Goal: Task Accomplishment & Management: Complete application form

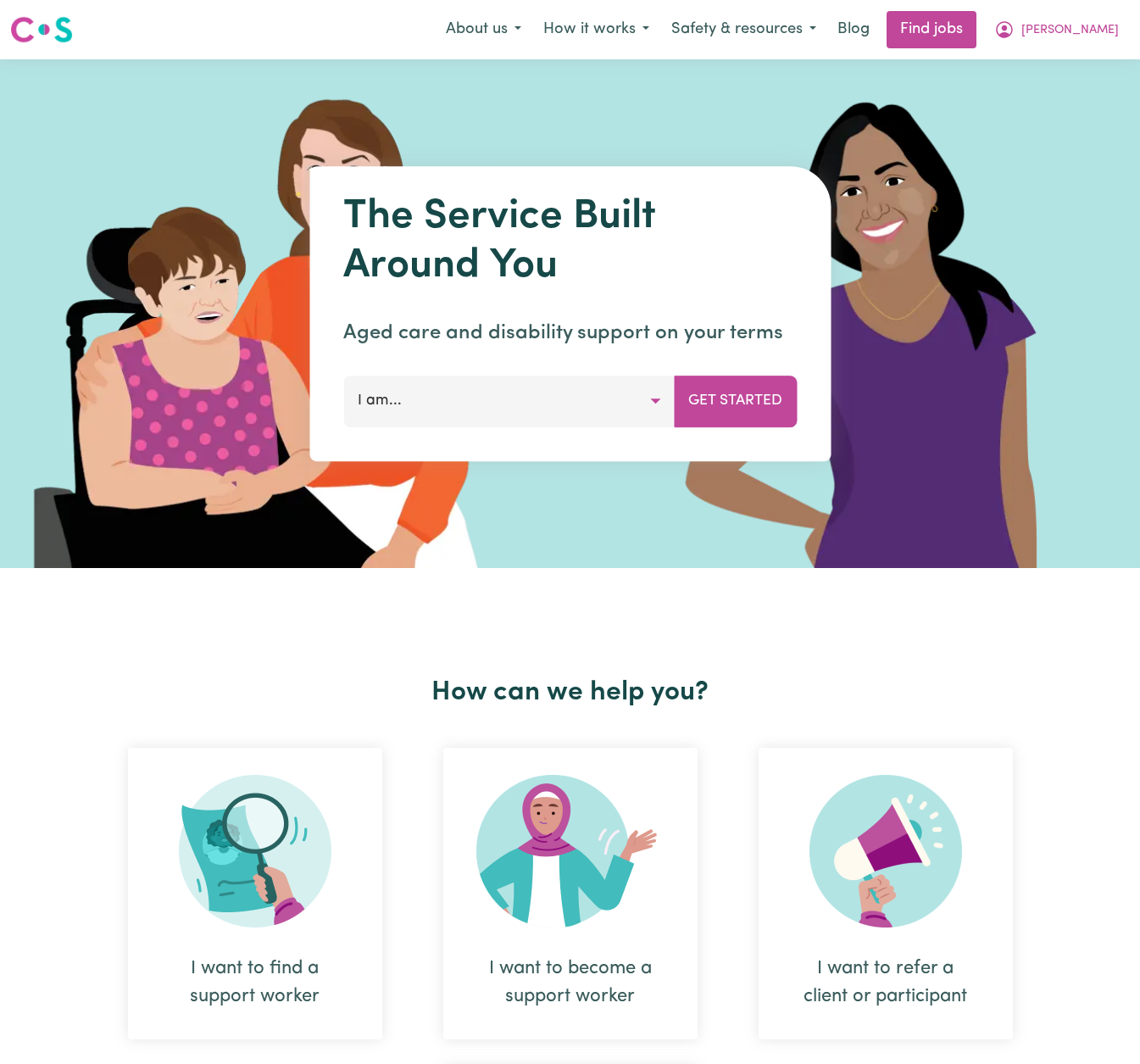
click at [1097, 32] on span "[PERSON_NAME]" at bounding box center [1070, 30] width 98 height 19
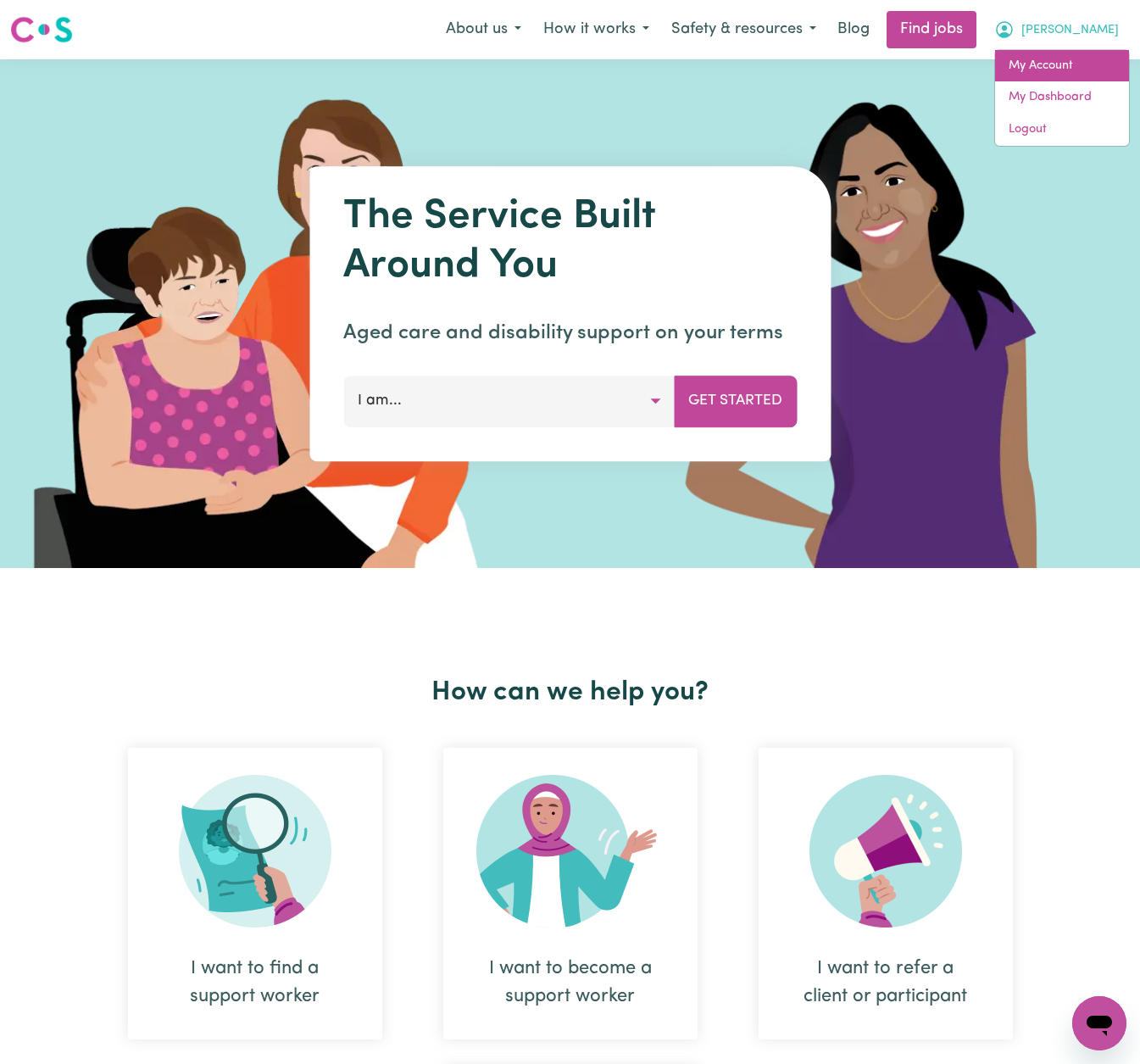
click at [1081, 59] on link "My Account" at bounding box center [1062, 66] width 134 height 33
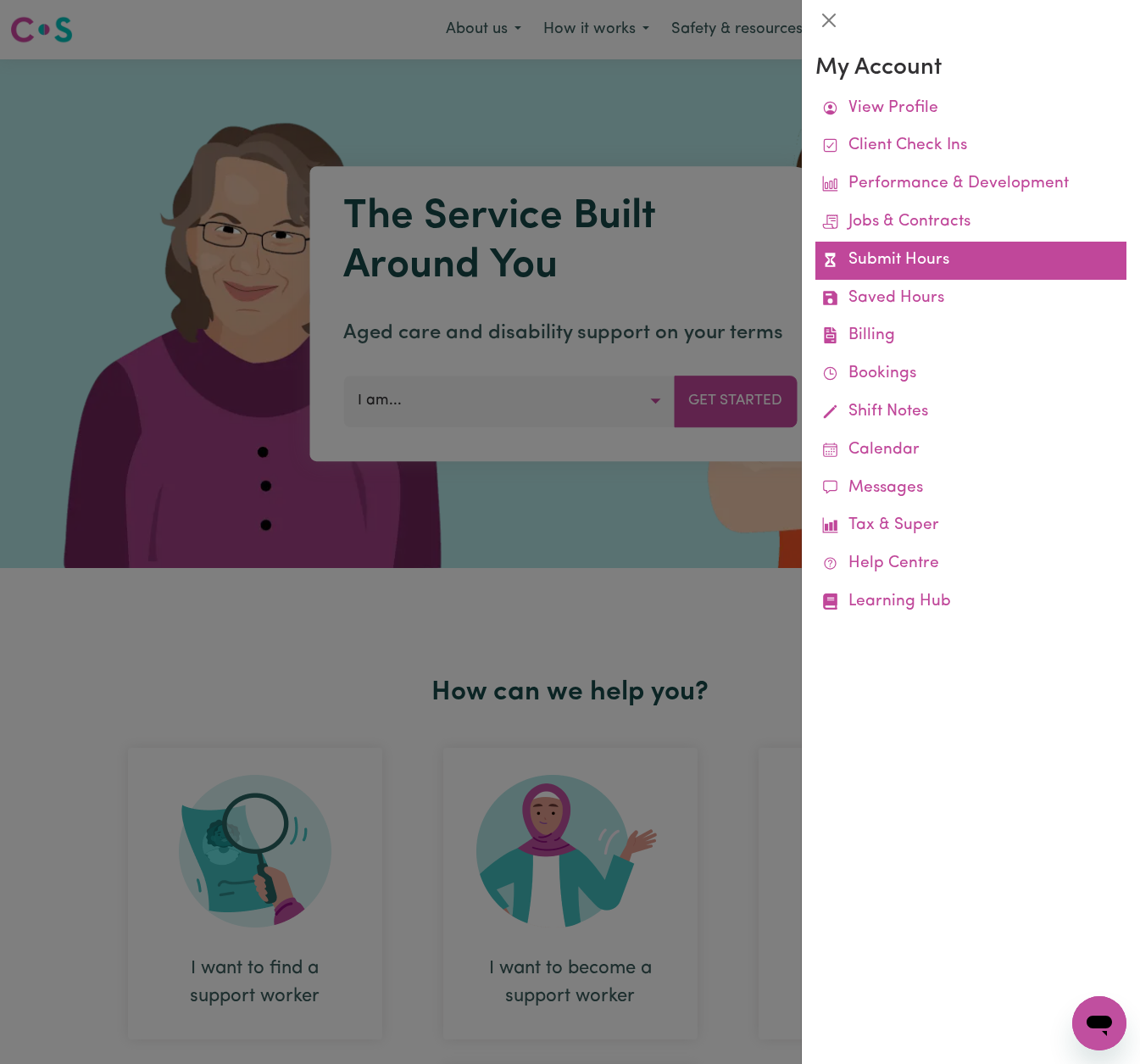
click at [950, 251] on link "Submit Hours" at bounding box center [971, 260] width 311 height 39
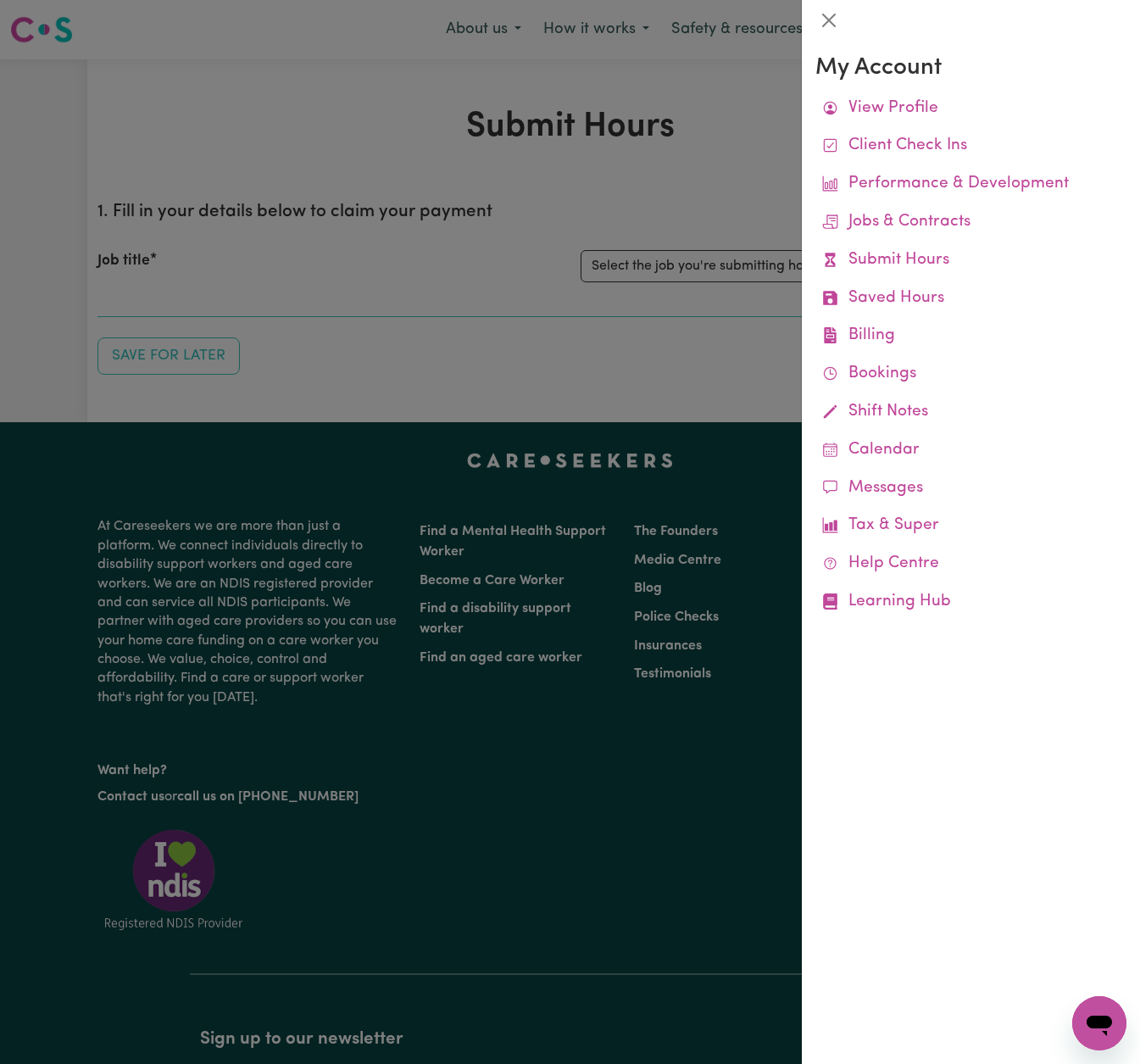
click at [731, 123] on div at bounding box center [570, 532] width 1140 height 1064
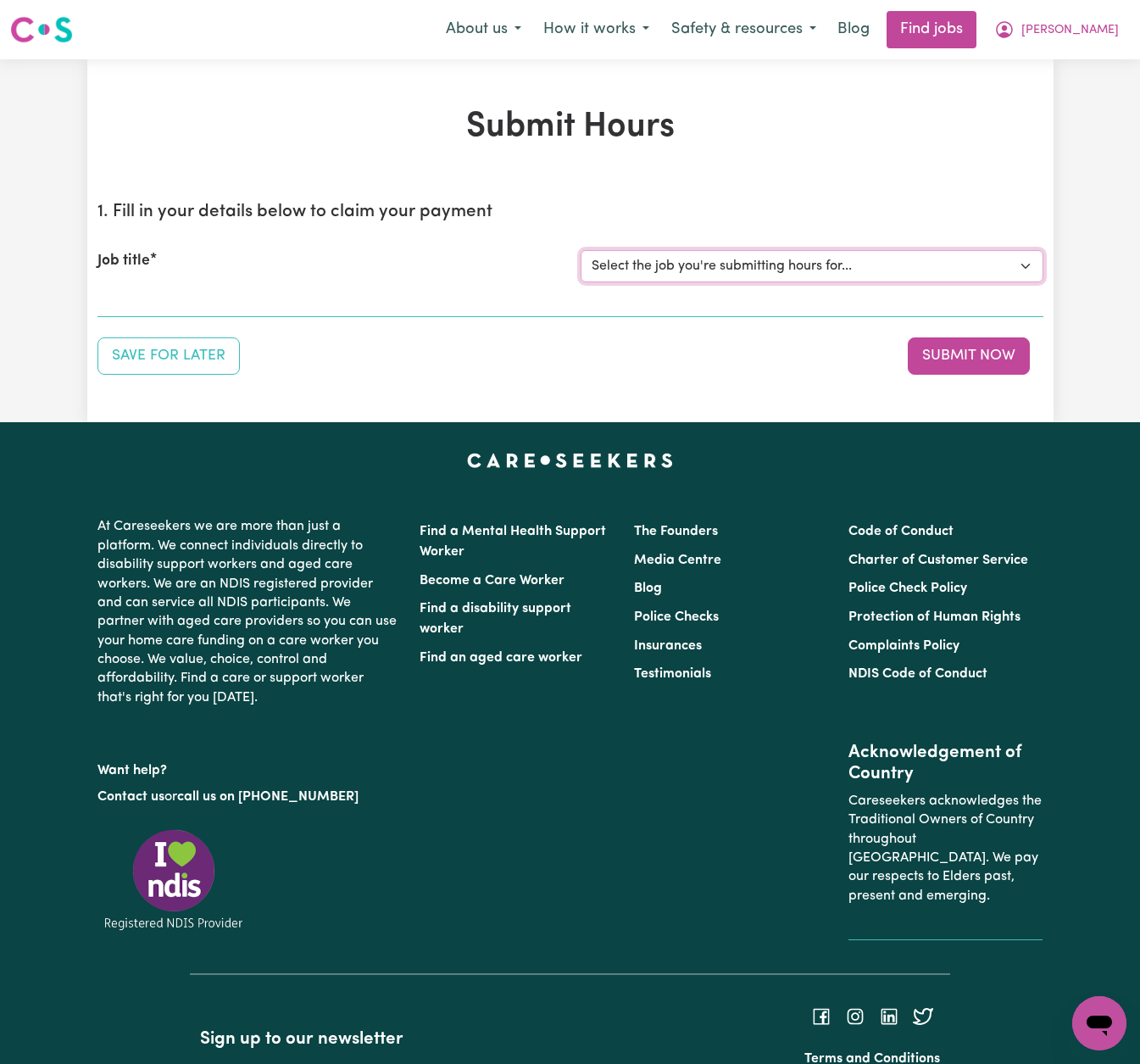
select select "14818"
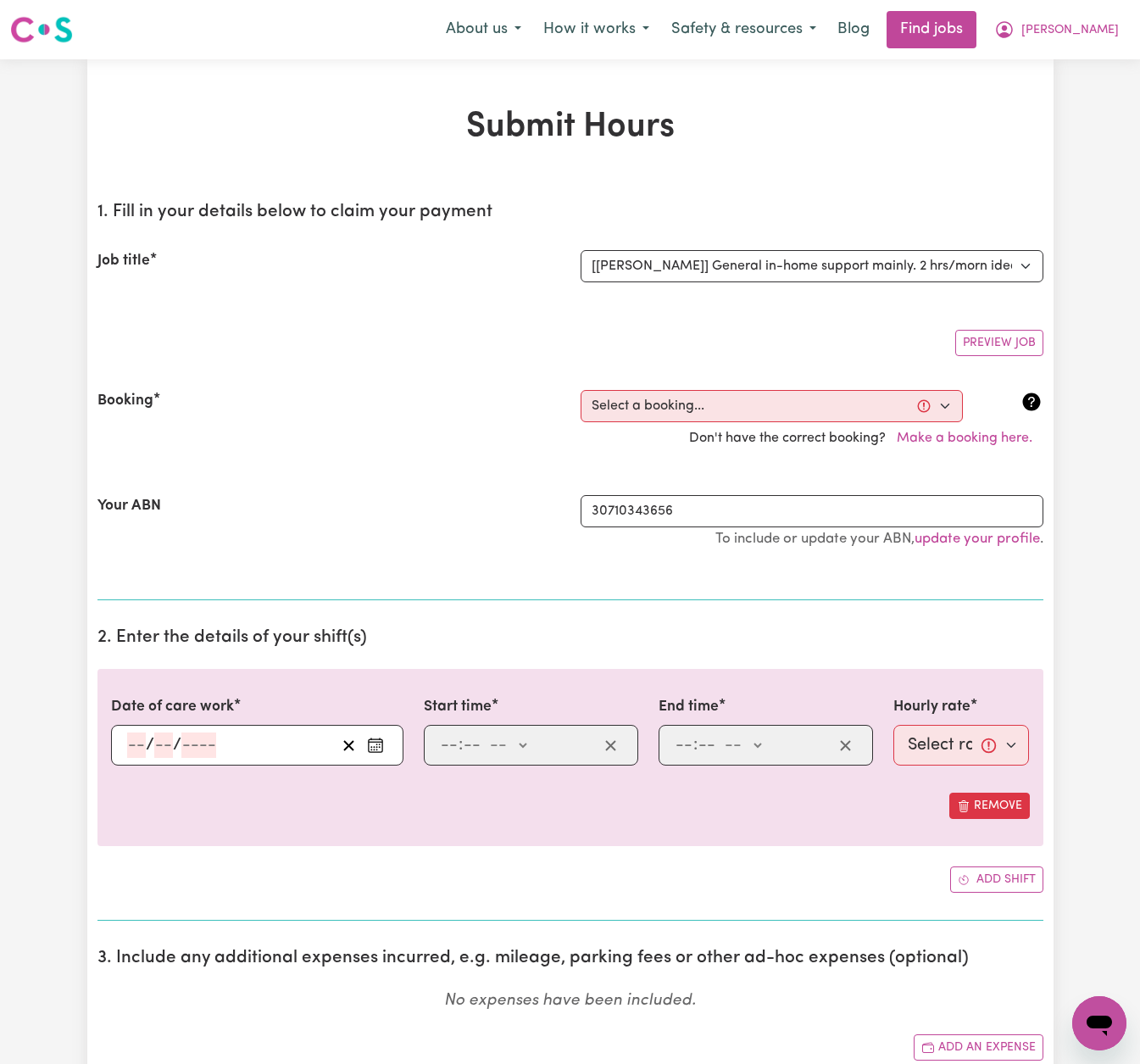
click at [377, 738] on icon "Enter the date of care work" at bounding box center [375, 744] width 17 height 17
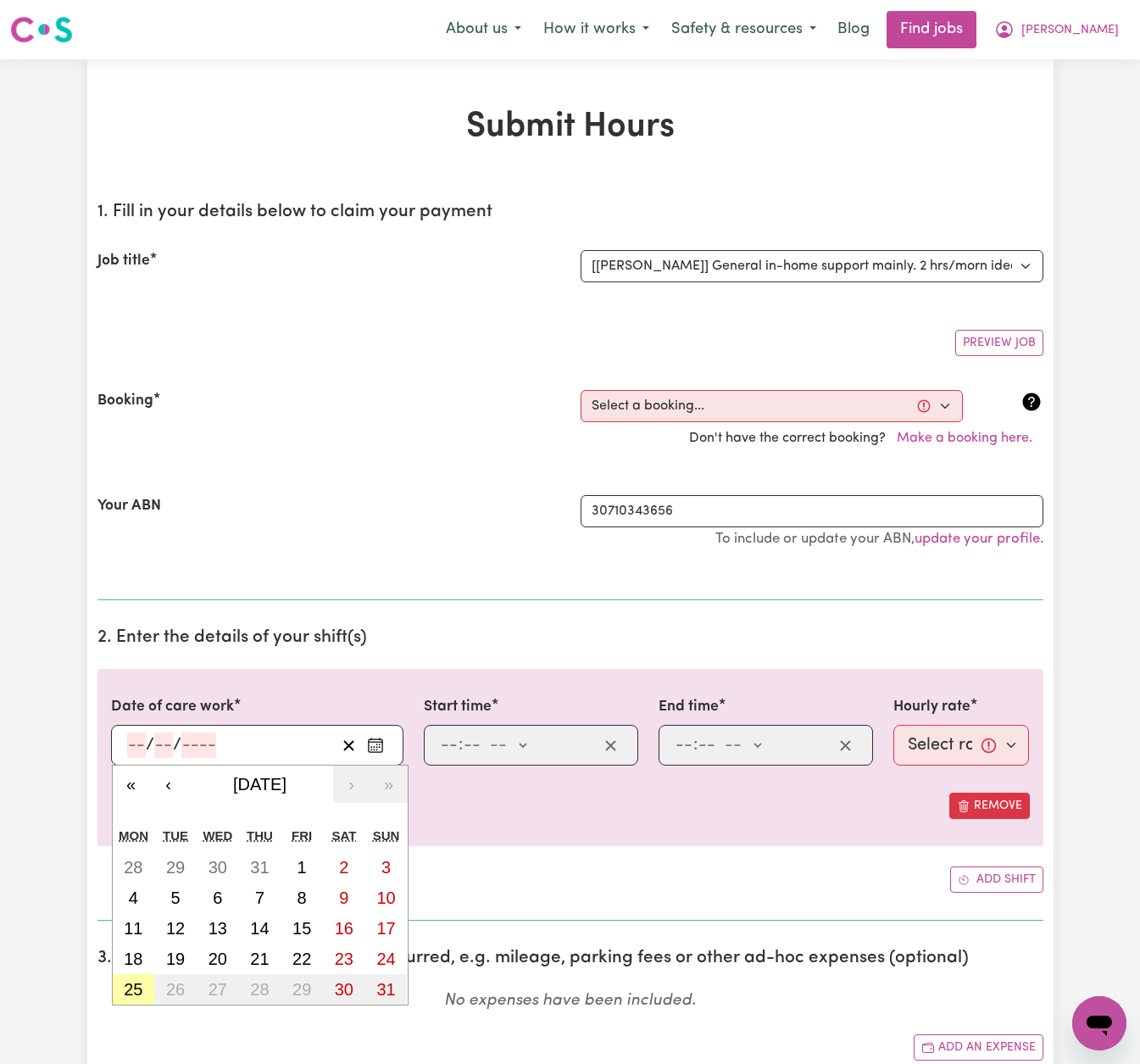
click at [130, 986] on abbr "25" at bounding box center [133, 989] width 19 height 19
type input "[DATE]"
type input "25"
type input "8"
type input "2025"
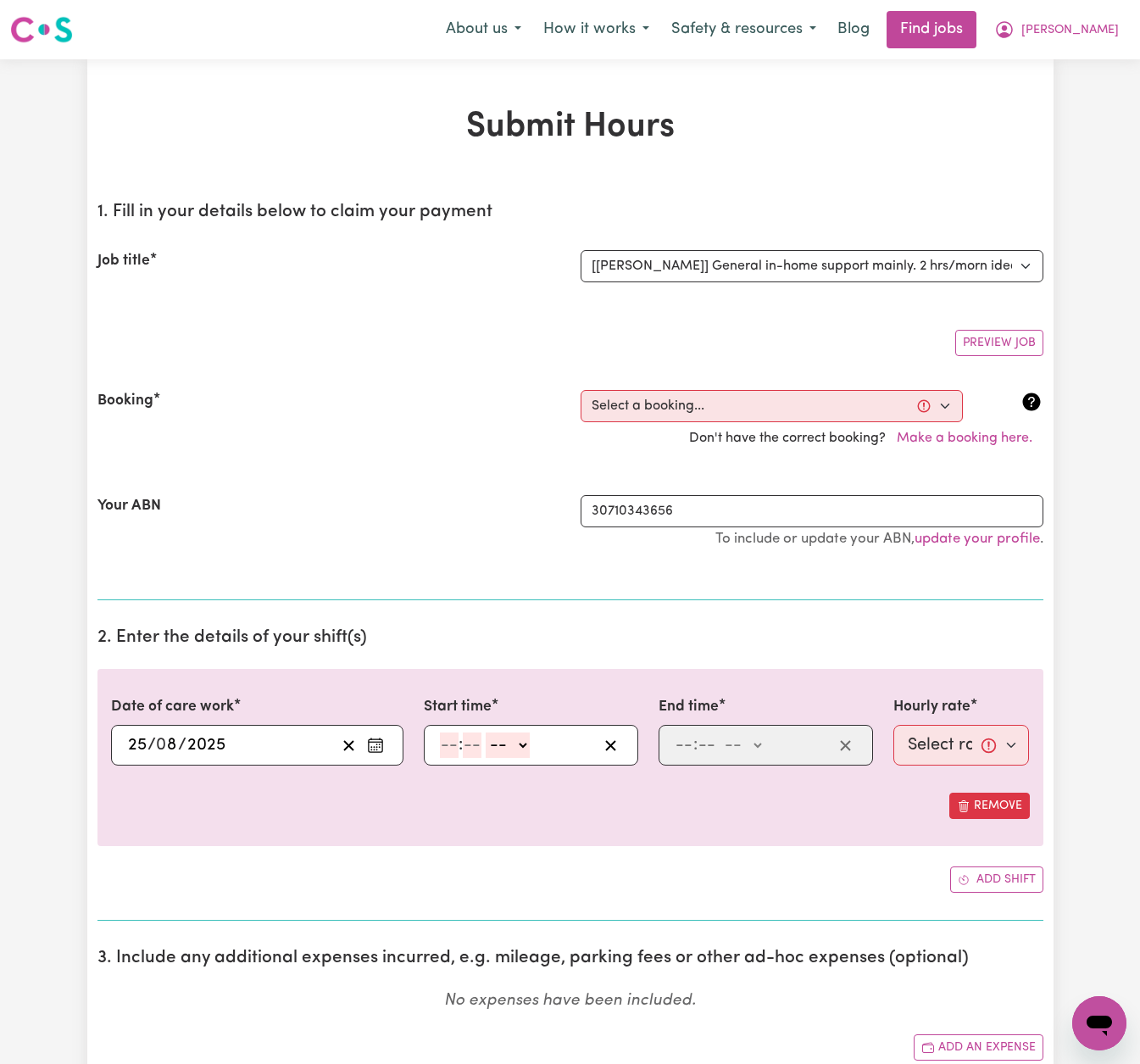
click at [452, 737] on input "number" at bounding box center [449, 745] width 19 height 26
type input "10"
click at [467, 742] on input "number" at bounding box center [471, 745] width 19 height 26
type input "00"
select select "am"
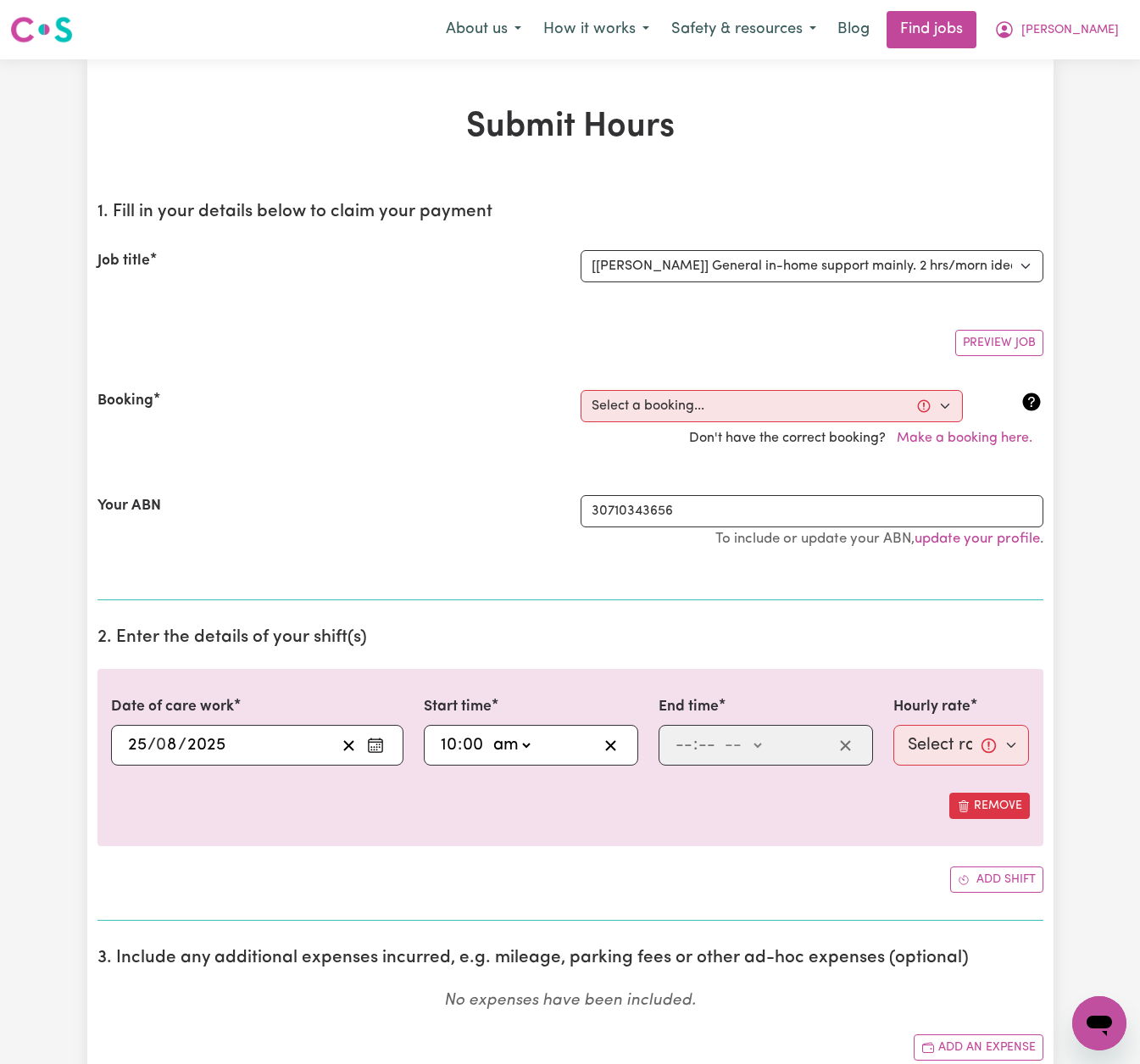
type input "10:00"
type input "0"
type input "11"
type input "30"
select select "am"
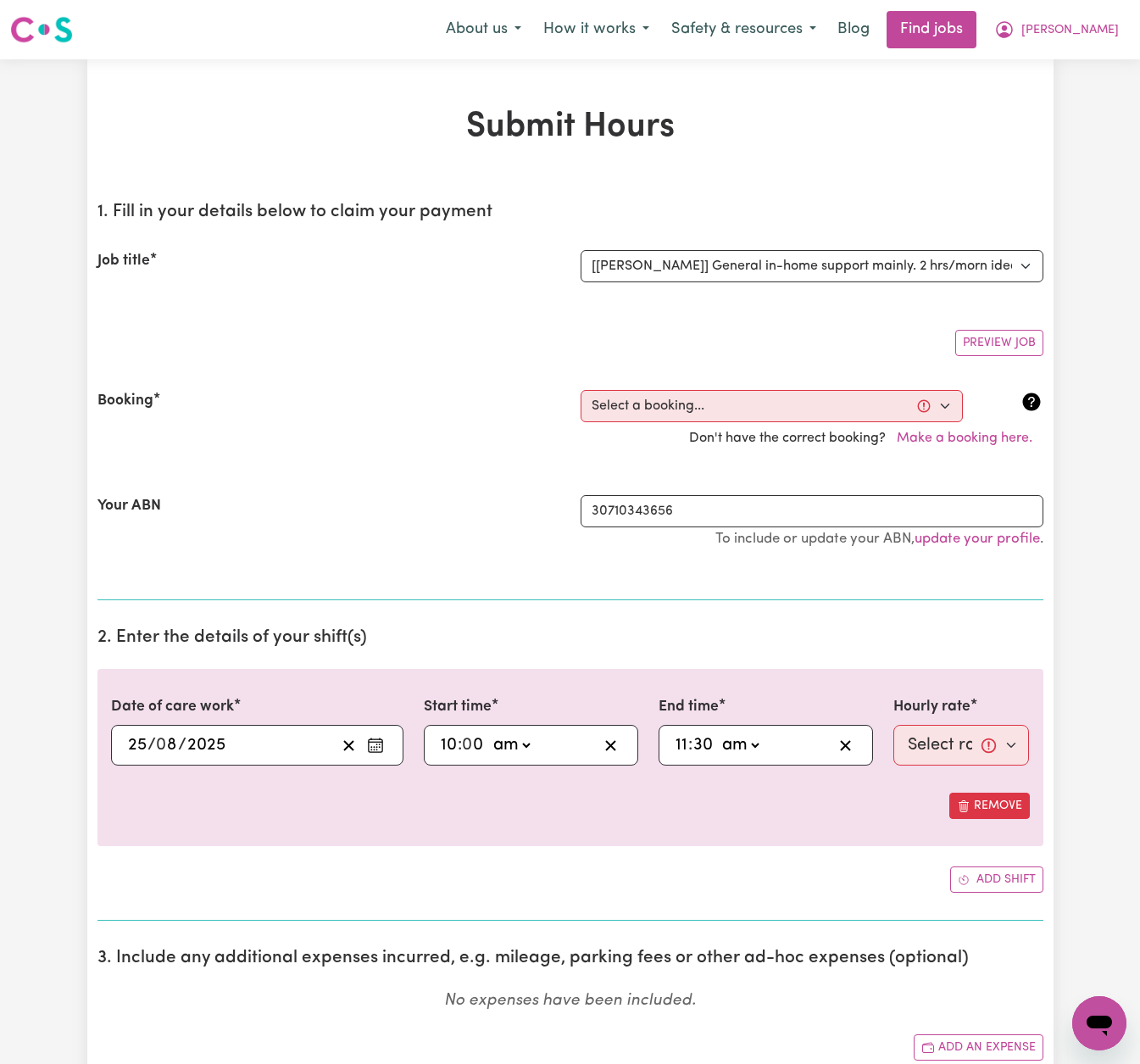
type input "11:30"
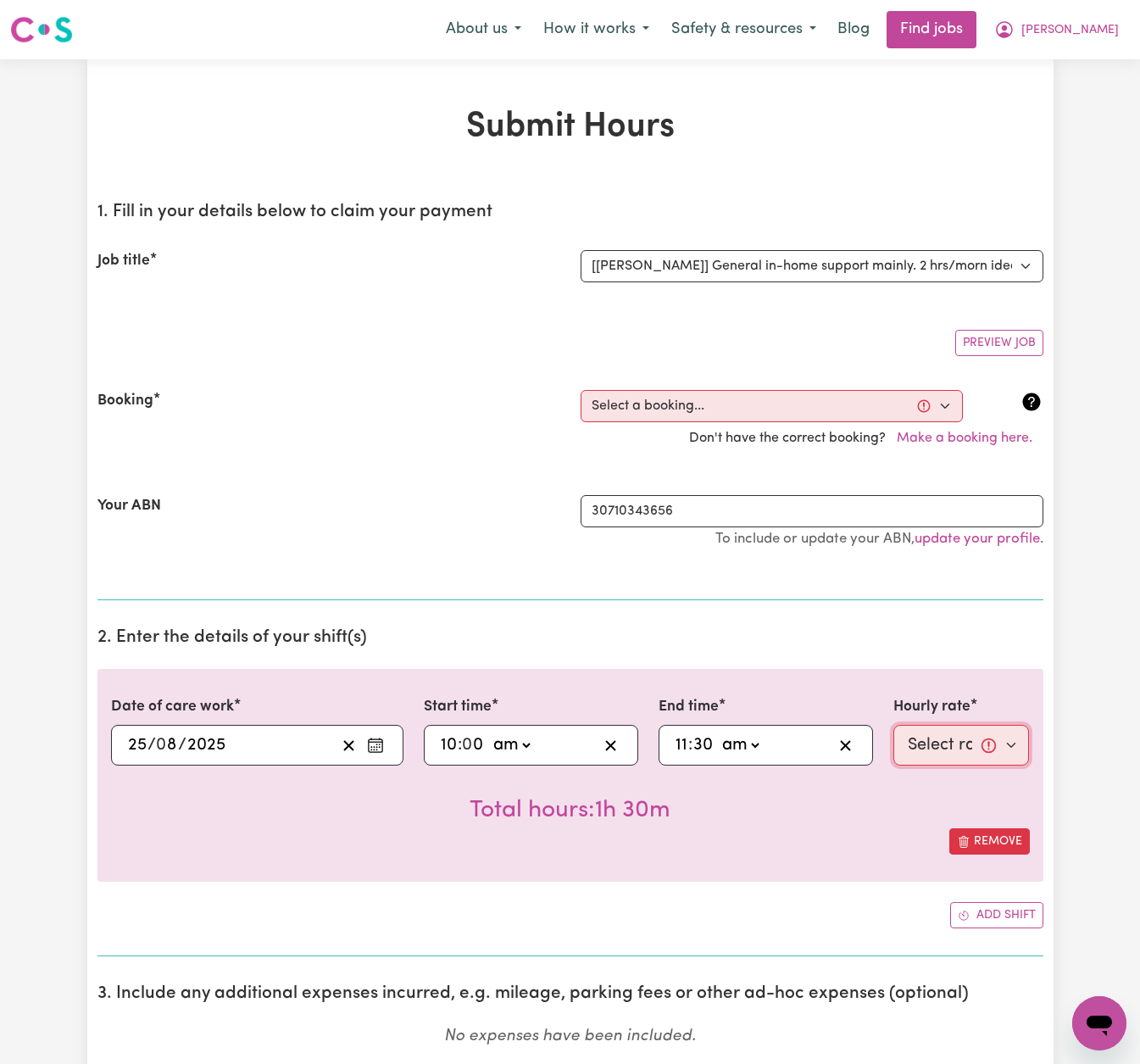
select select "54-Weekday"
select select "357858"
select select "pm"
select select "54-Weekday"
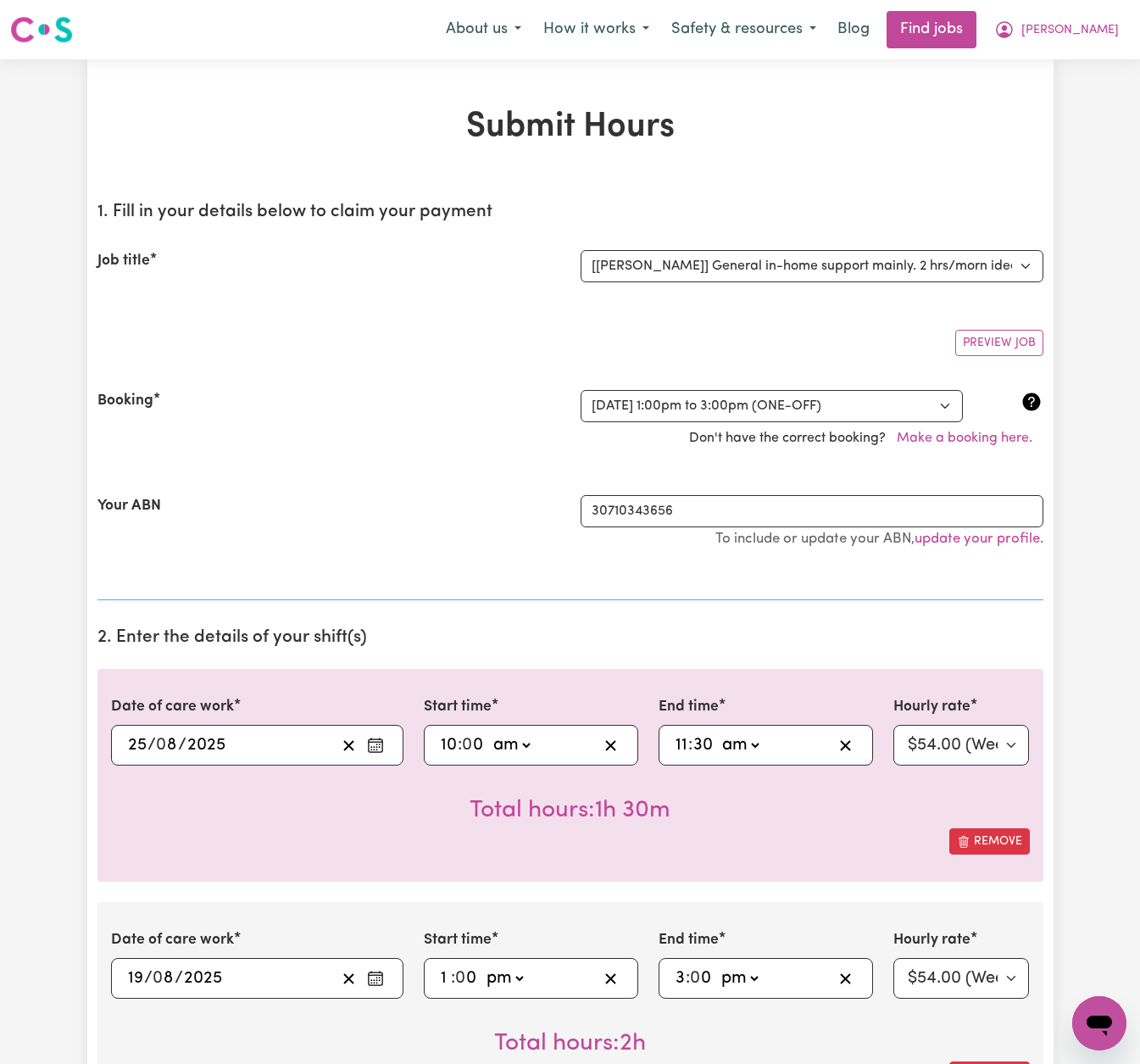
click at [455, 738] on input "10" at bounding box center [449, 745] width 18 height 26
type input "01:00"
type input "1"
select select "pm"
type input "13:00"
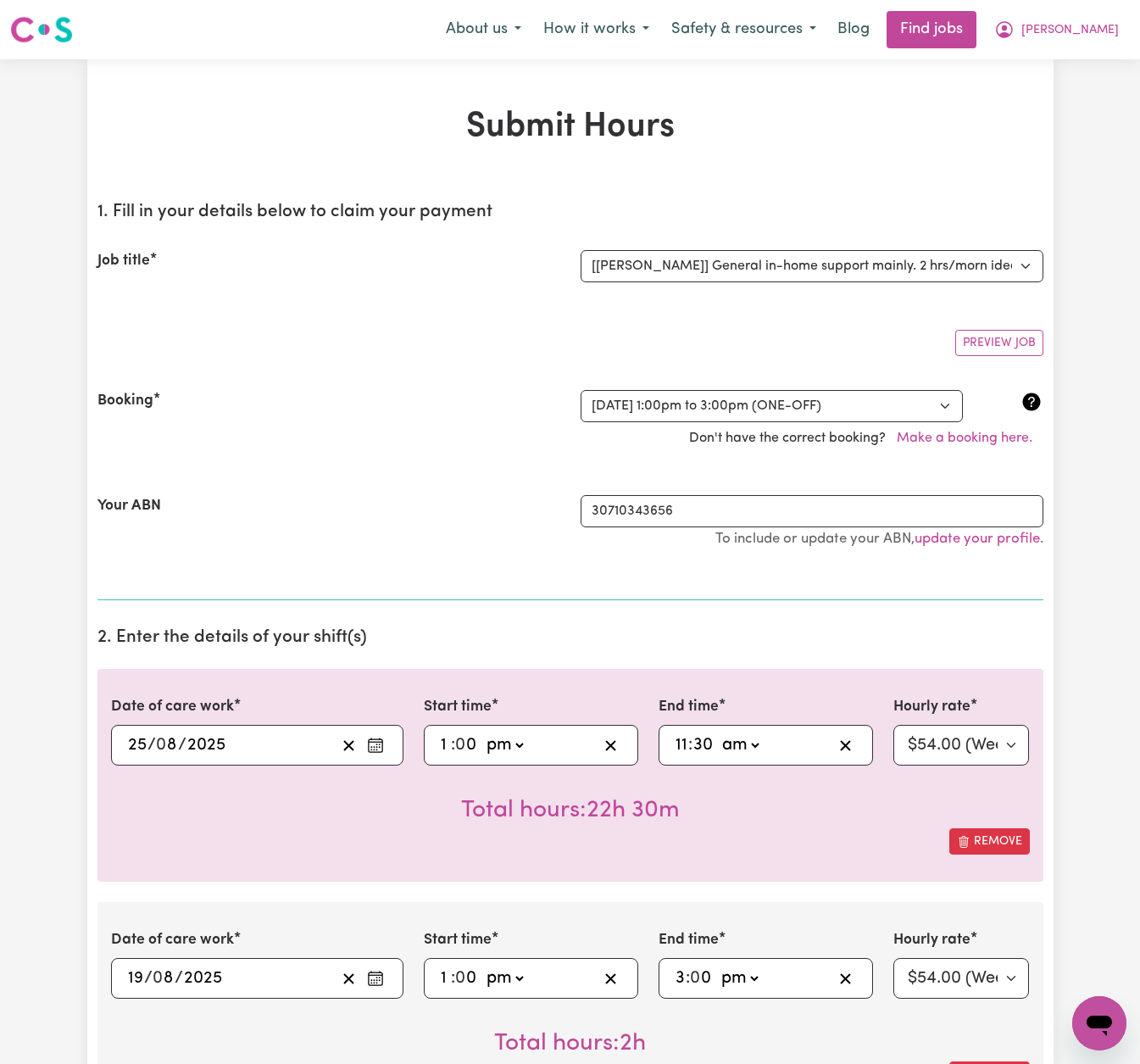
type input "03:30"
type input "3"
type input "03:00"
type input "00"
select select "pm"
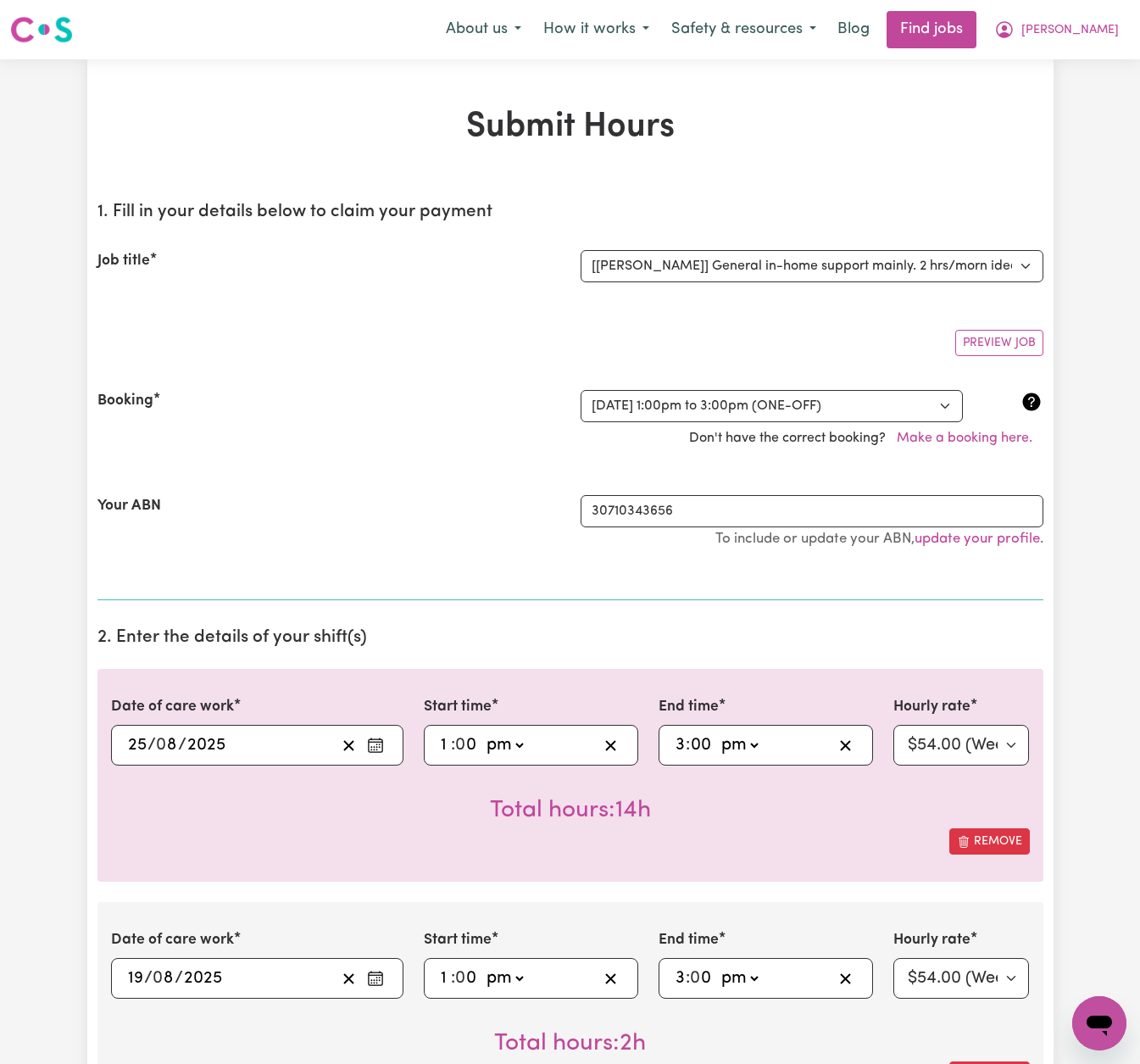
type input "15:00"
type input "0"
